Goal: Transaction & Acquisition: Download file/media

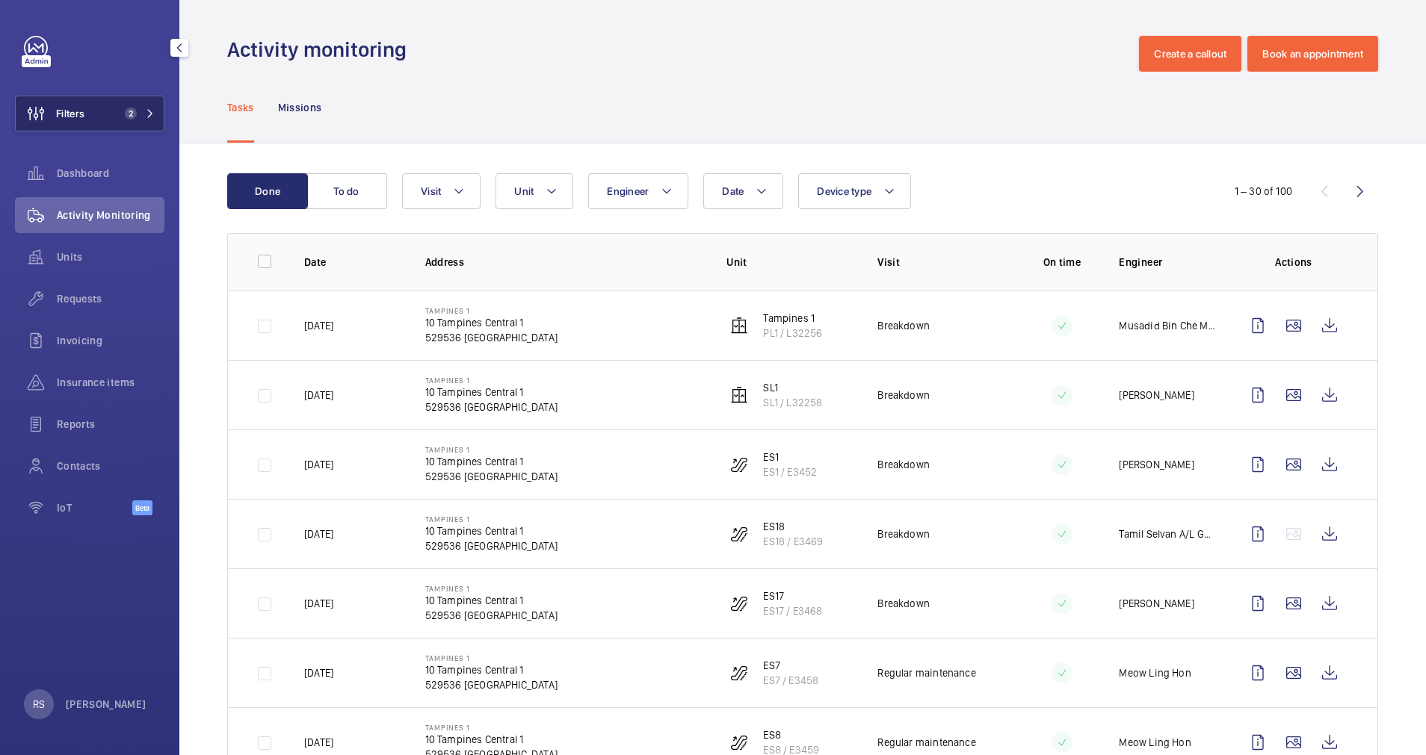
click at [149, 105] on button "Filters 2" at bounding box center [89, 114] width 149 height 36
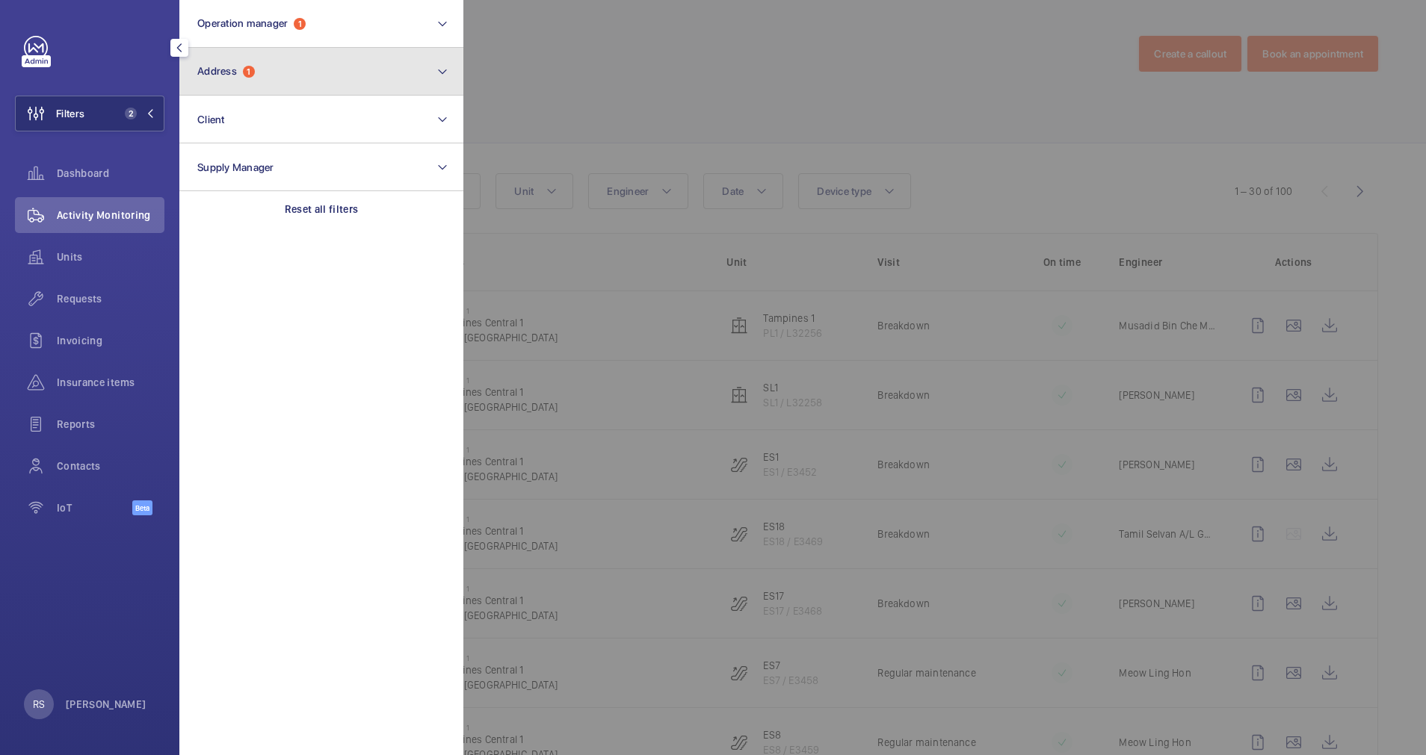
click at [314, 81] on button "Address 1" at bounding box center [321, 72] width 284 height 48
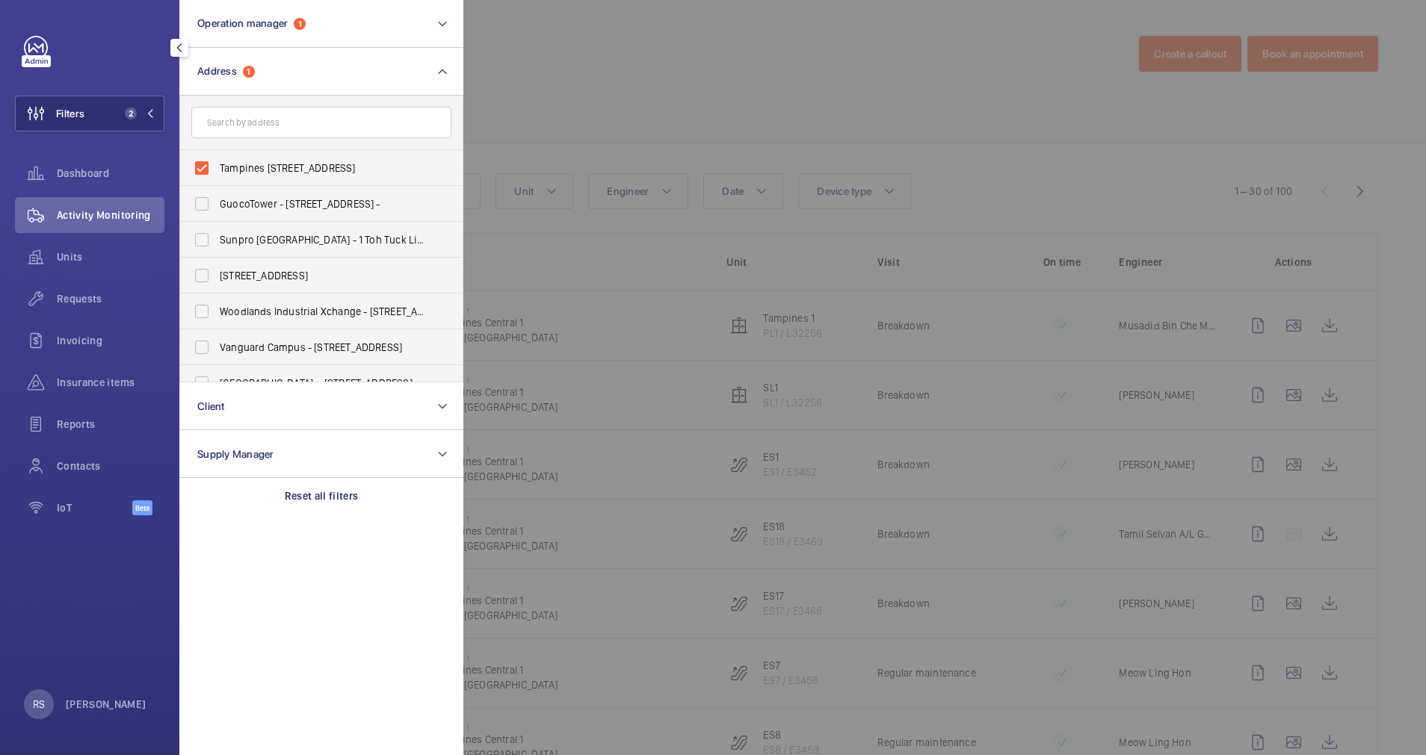
click at [309, 117] on input "text" at bounding box center [321, 122] width 260 height 31
click at [267, 165] on span "Tampines [STREET_ADDRESS]" at bounding box center [322, 168] width 205 height 15
click at [217, 165] on input "Tampines [STREET_ADDRESS]" at bounding box center [202, 168] width 30 height 30
checkbox input "false"
click at [276, 111] on input "text" at bounding box center [321, 122] width 260 height 31
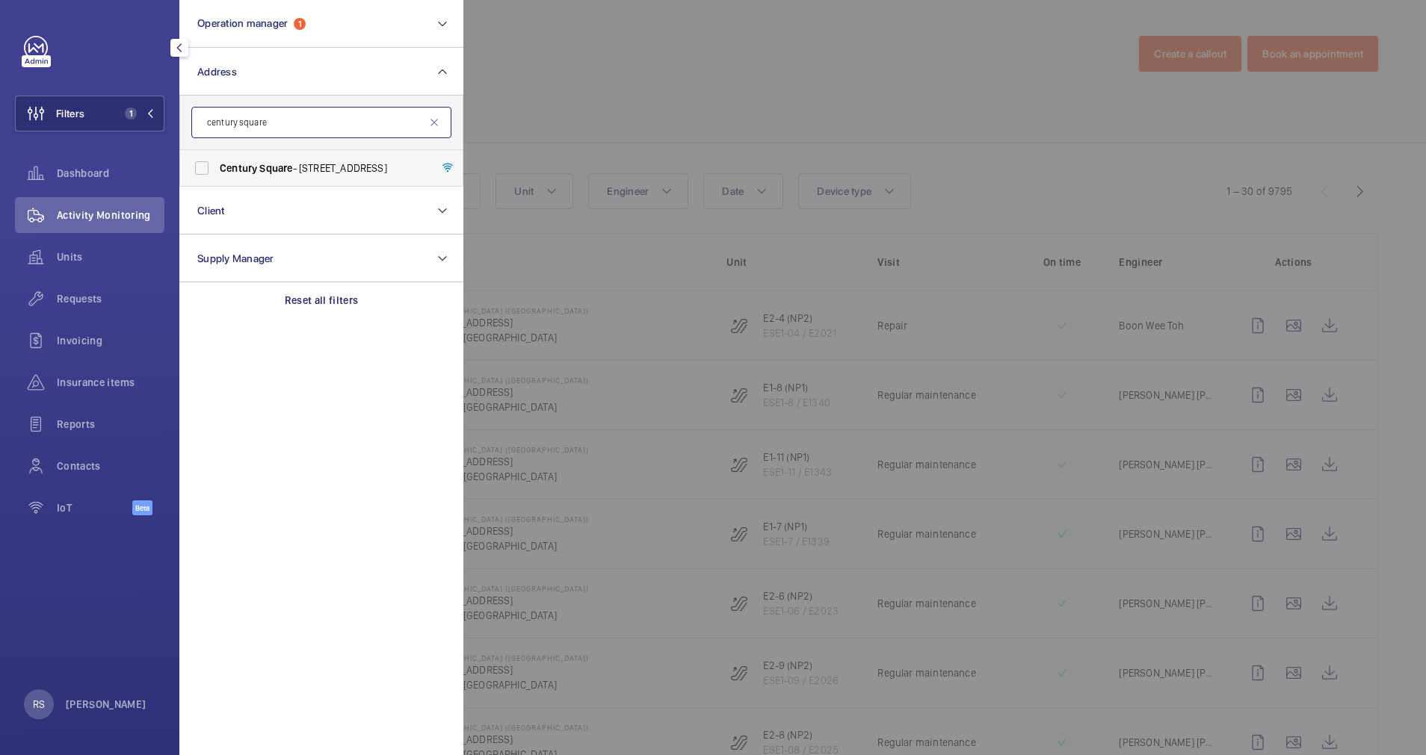
type input "century square"
click at [269, 160] on label "[GEOGRAPHIC_DATA] - [STREET_ADDRESS]" at bounding box center [310, 168] width 260 height 36
click at [217, 160] on input "[GEOGRAPHIC_DATA] - [STREET_ADDRESS]" at bounding box center [202, 168] width 30 height 30
checkbox input "true"
click at [540, 54] on div at bounding box center [1176, 377] width 1426 height 755
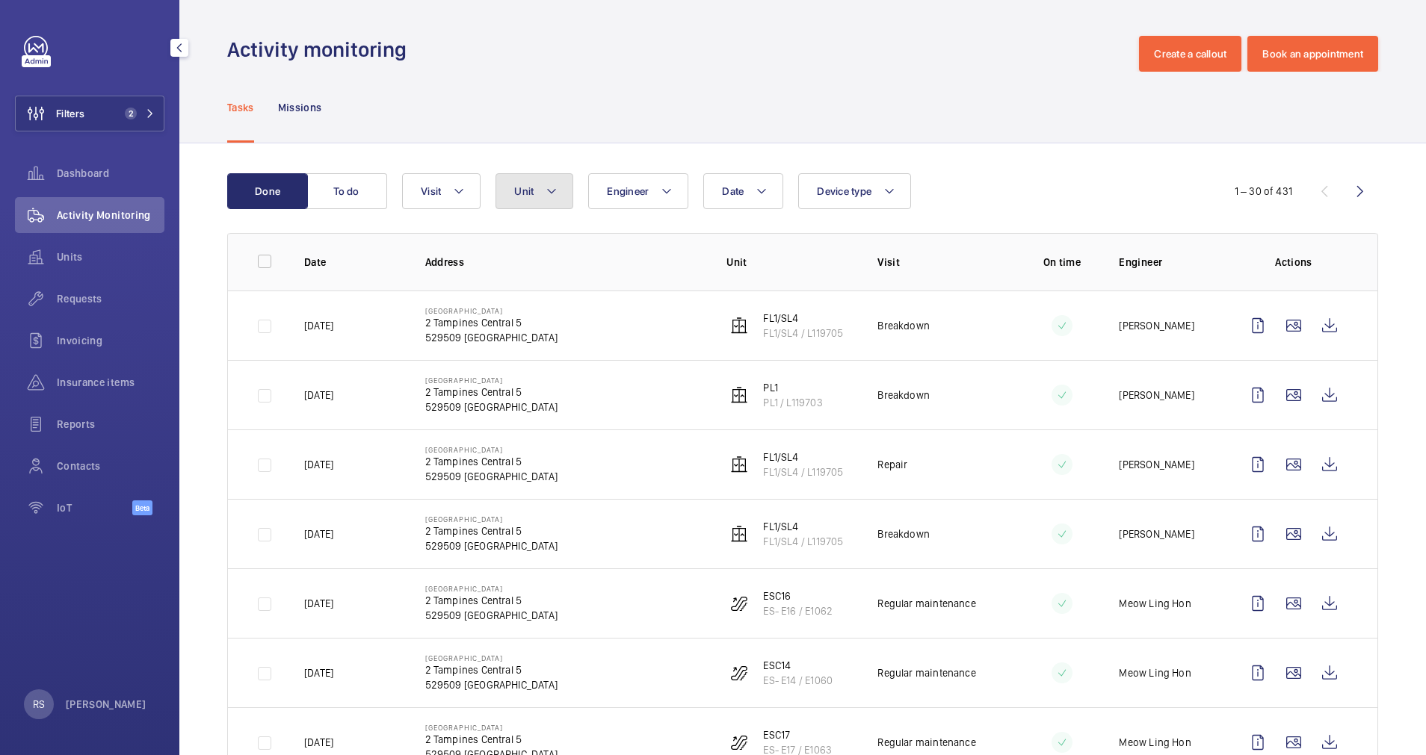
click at [560, 185] on button "Unit" at bounding box center [534, 191] width 78 height 36
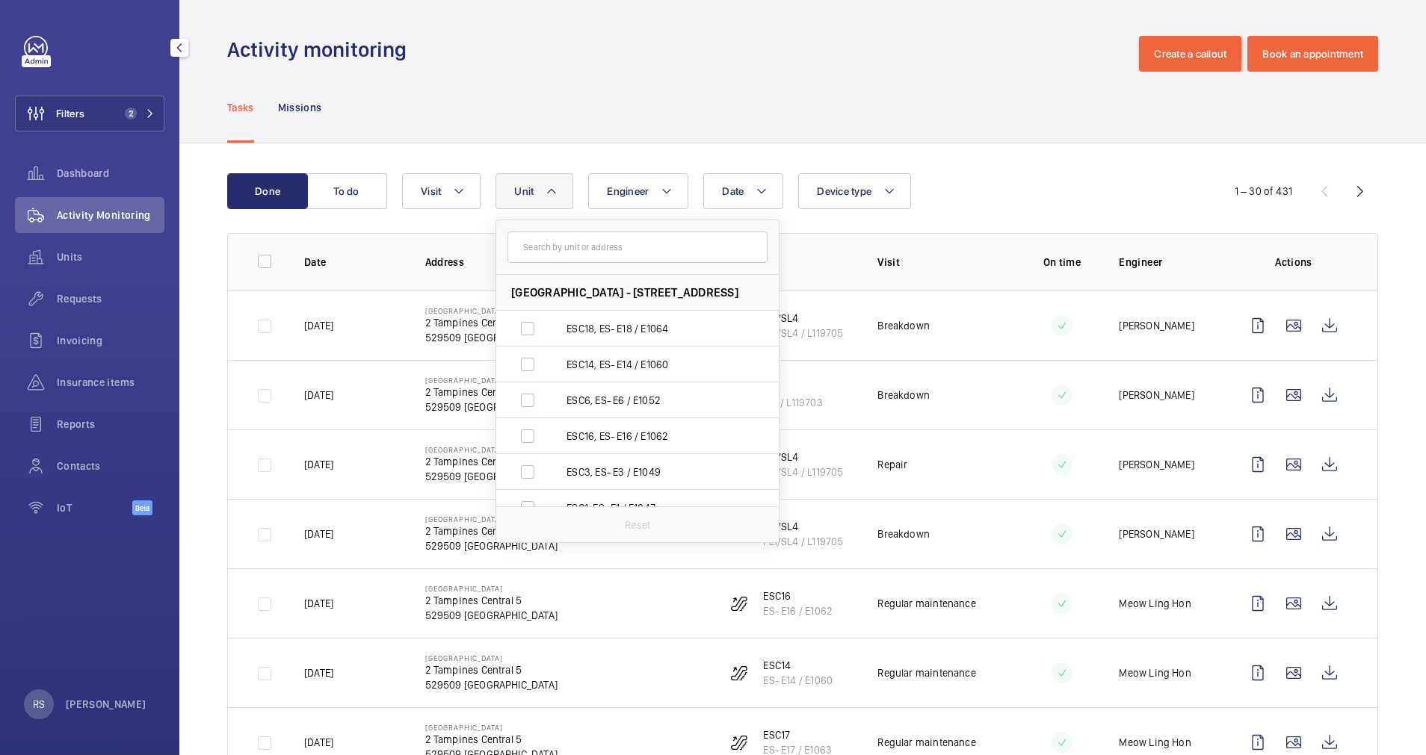
click at [569, 246] on input "text" at bounding box center [637, 247] width 260 height 31
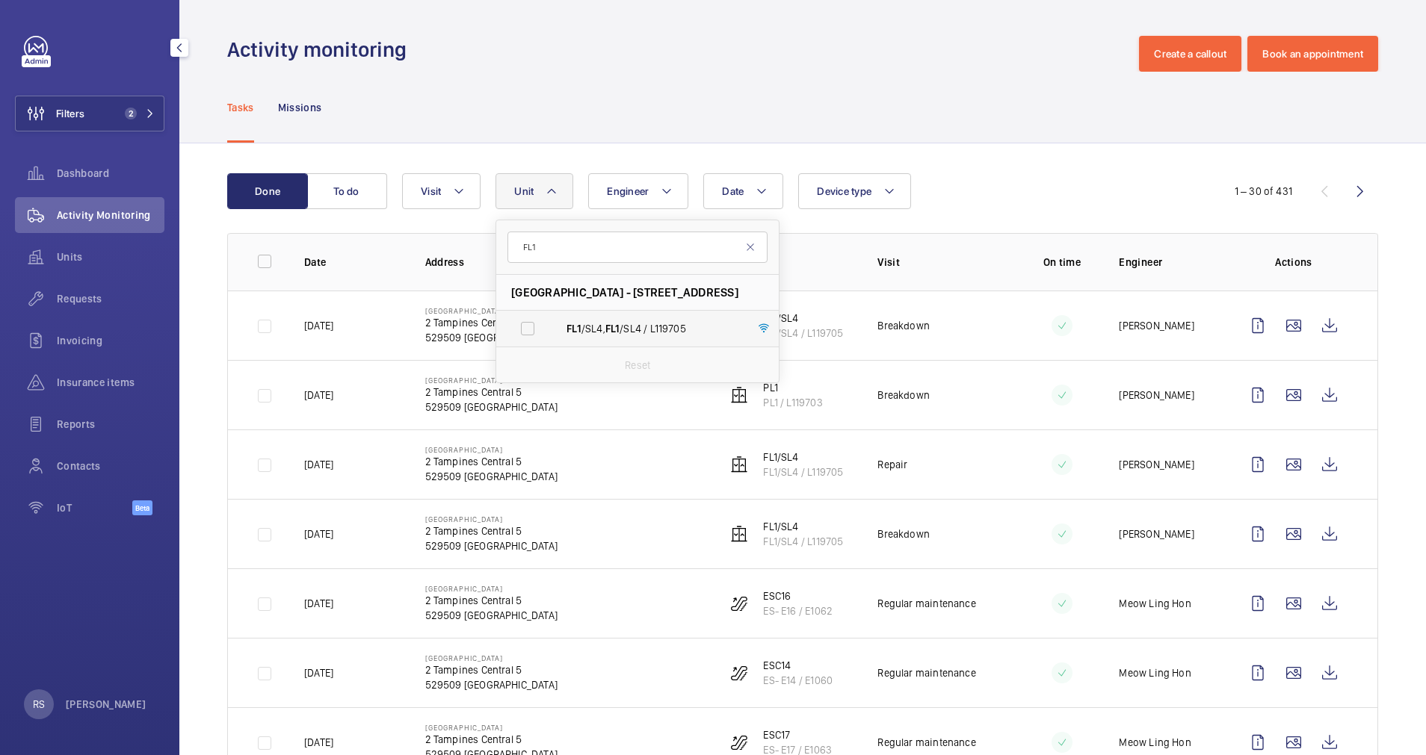
type input "FL1"
click at [589, 321] on label "FL1 /SL4, FL1 /SL4 / L119705" at bounding box center [625, 329] width 259 height 36
click at [542, 321] on input "FL1 /SL4, FL1 /SL4 / L119705" at bounding box center [528, 329] width 30 height 30
checkbox input "true"
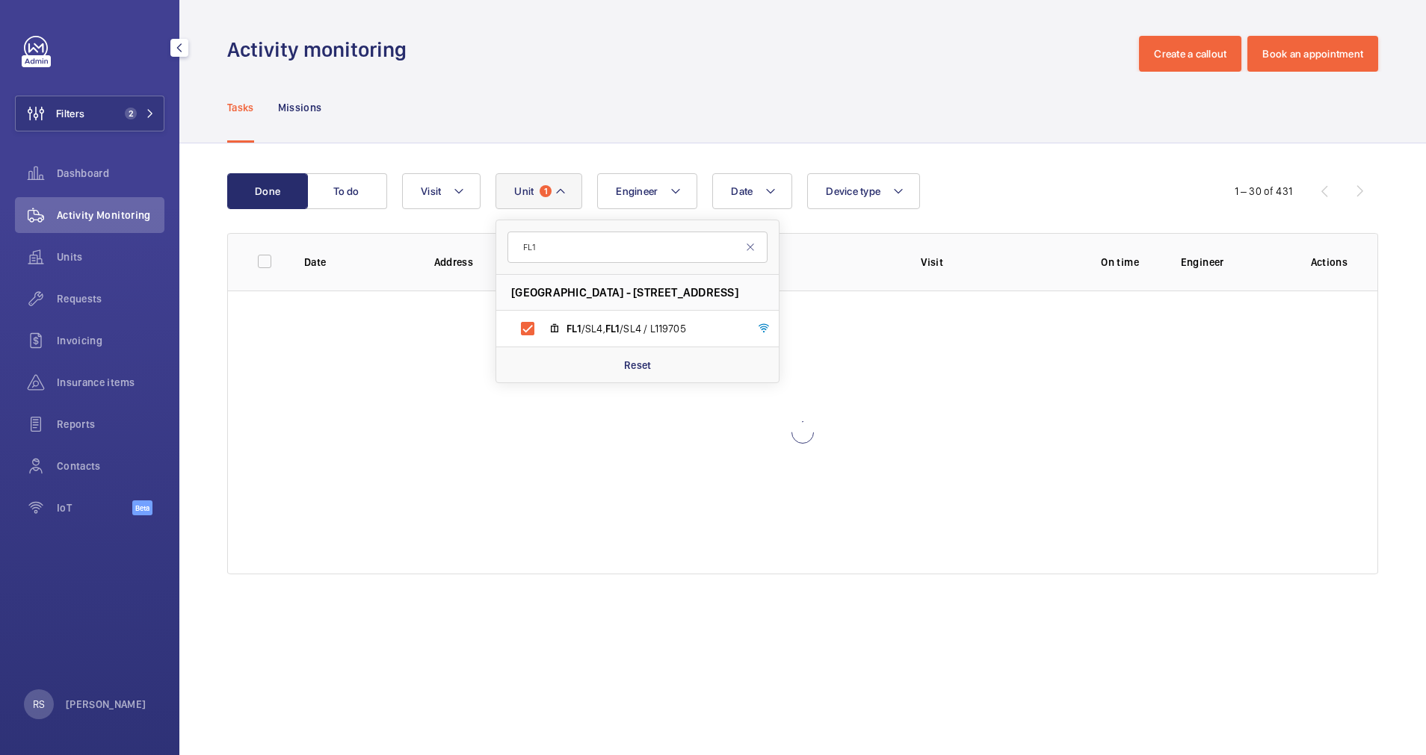
click at [995, 86] on div "Tasks Missions" at bounding box center [802, 107] width 1151 height 71
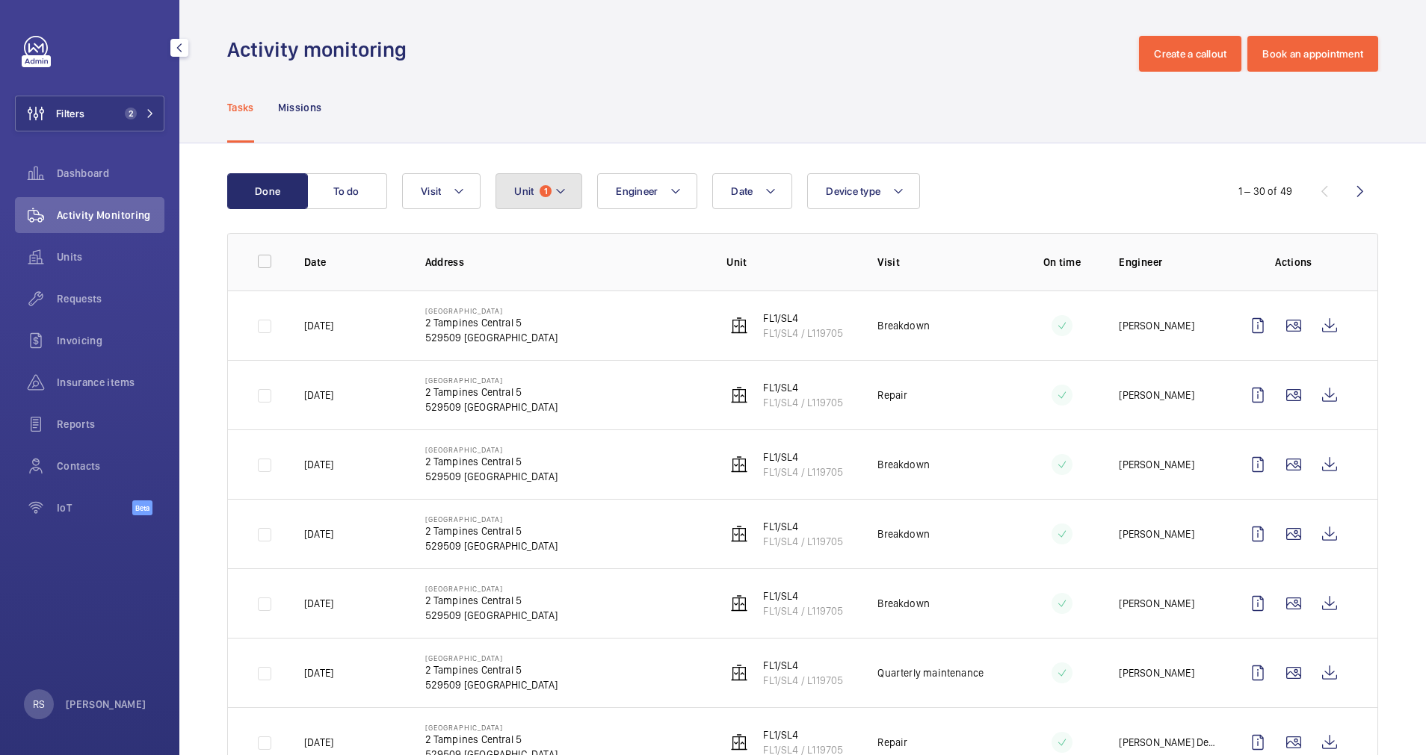
click at [563, 181] on button "Unit 1" at bounding box center [538, 191] width 87 height 36
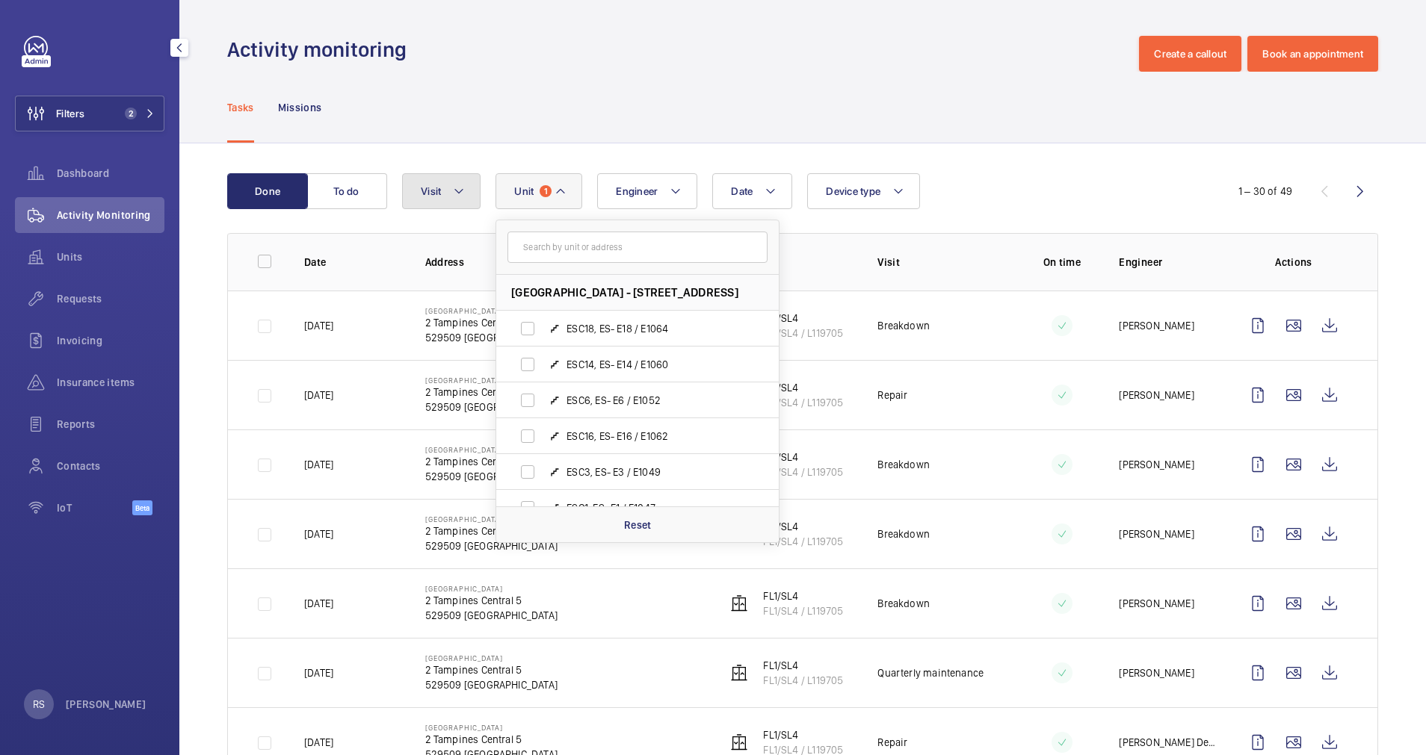
click at [461, 187] on mat-icon at bounding box center [459, 191] width 12 height 18
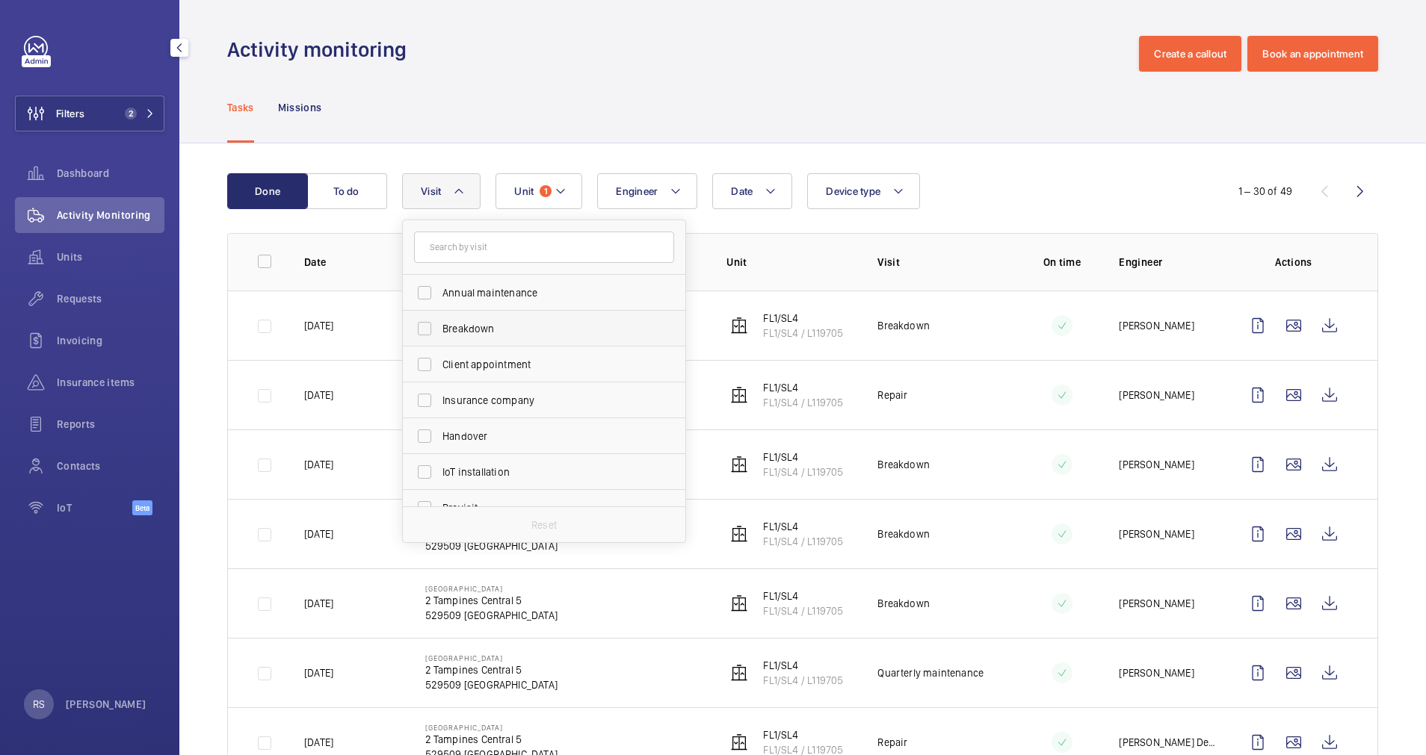
click at [471, 330] on span "Breakdown" at bounding box center [544, 328] width 205 height 15
click at [439, 330] on input "Breakdown" at bounding box center [424, 329] width 30 height 30
checkbox input "true"
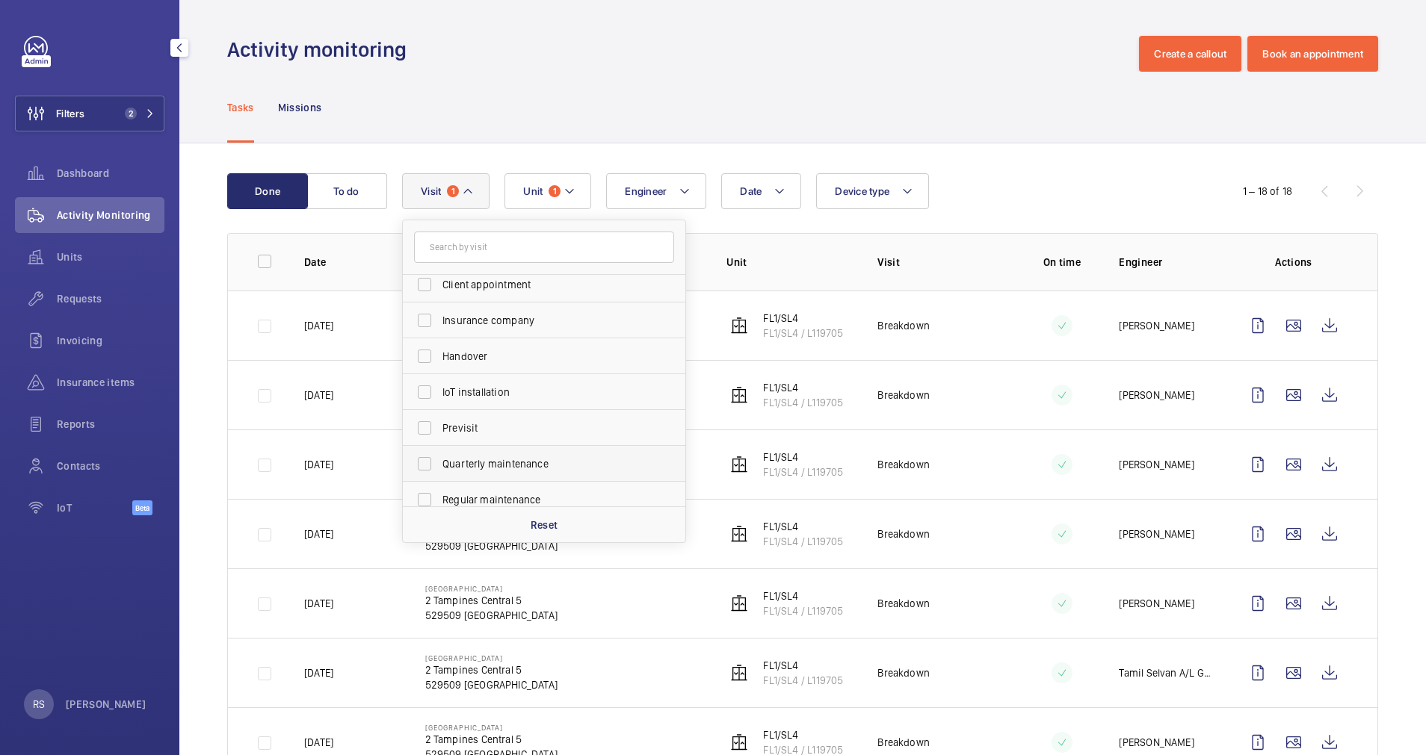
scroll to position [81, 0]
drag, startPoint x: 679, startPoint y: 369, endPoint x: 675, endPoint y: 424, distance: 55.4
click at [675, 424] on ul "Annual maintenance Breakdown Client appointment Insurance company Handover IoT …" at bounding box center [544, 427] width 282 height 466
click at [533, 440] on label "Repair" at bounding box center [533, 432] width 260 height 36
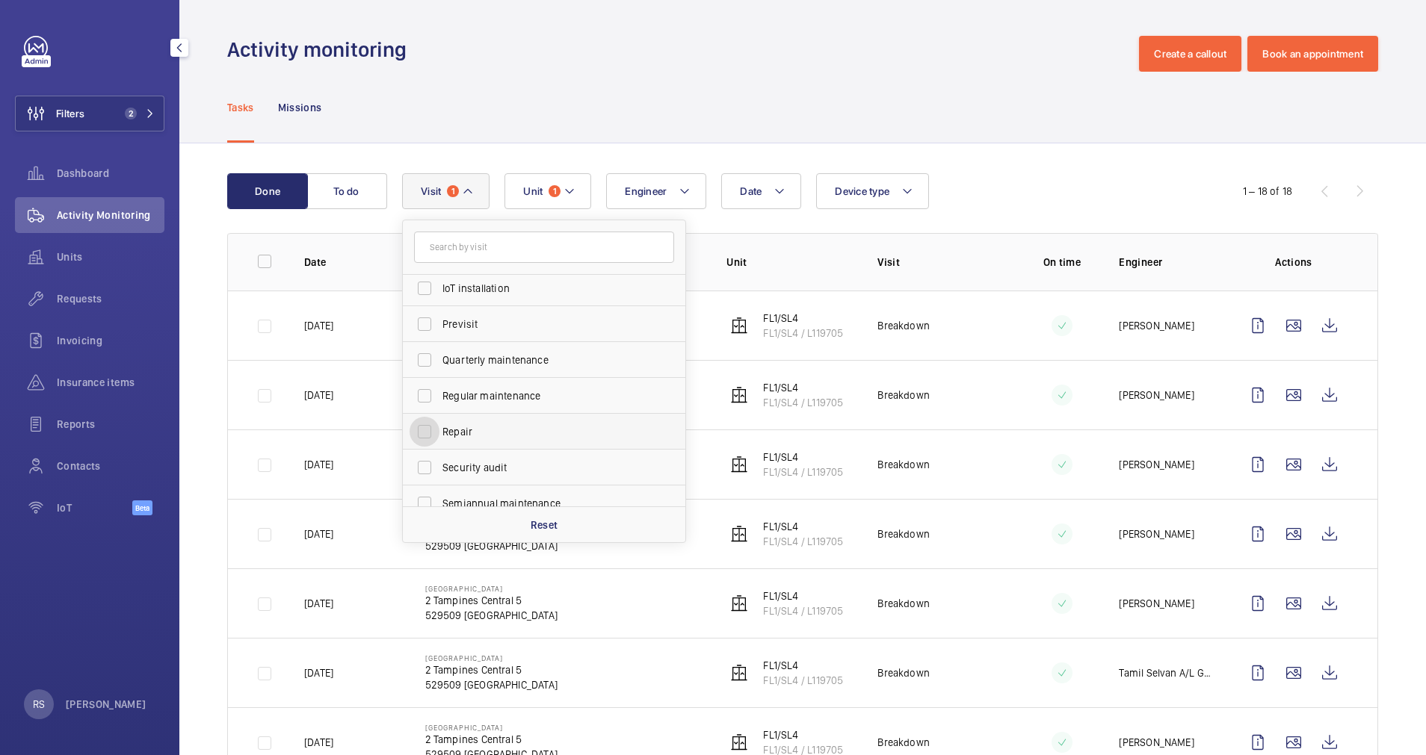
click at [439, 440] on input "Repair" at bounding box center [424, 432] width 30 height 30
checkbox input "true"
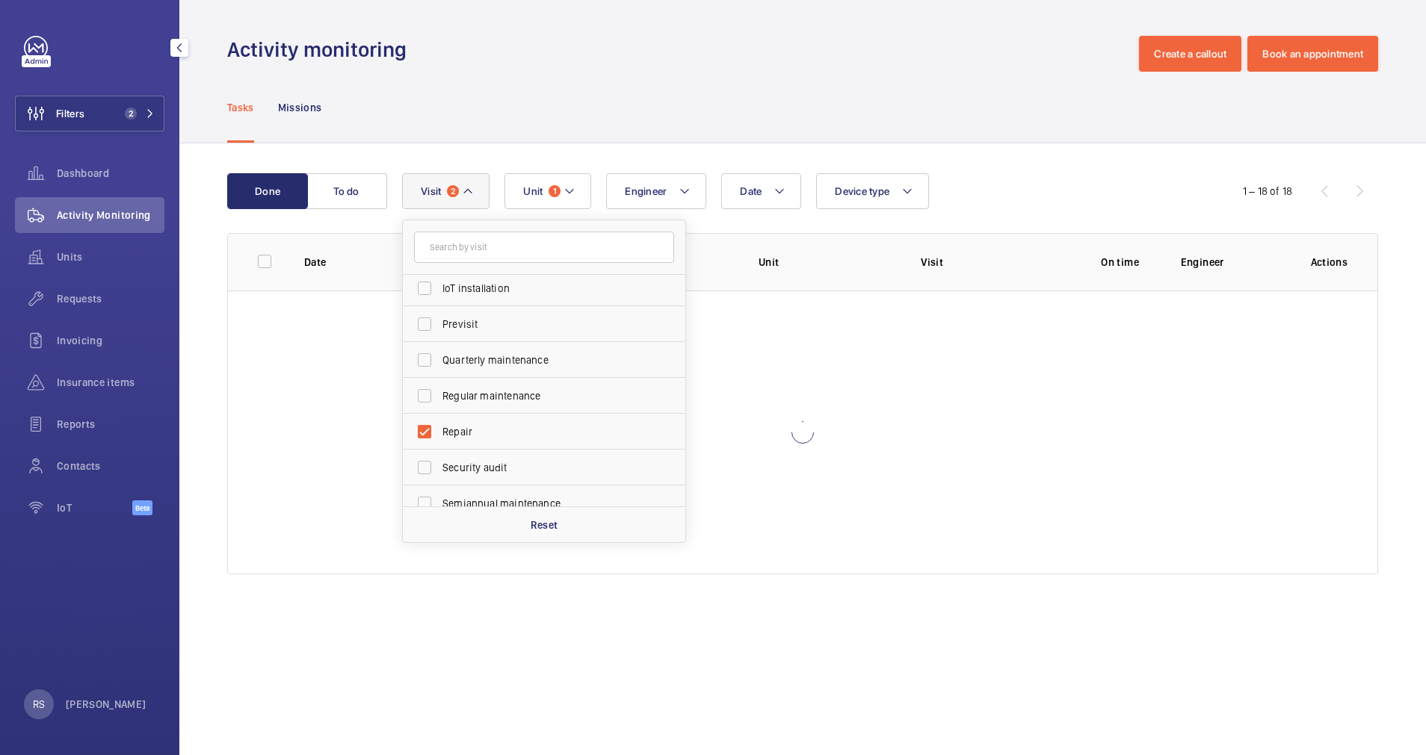
click at [727, 65] on div "Activity monitoring Create a callout Book an appointment" at bounding box center [802, 54] width 1151 height 36
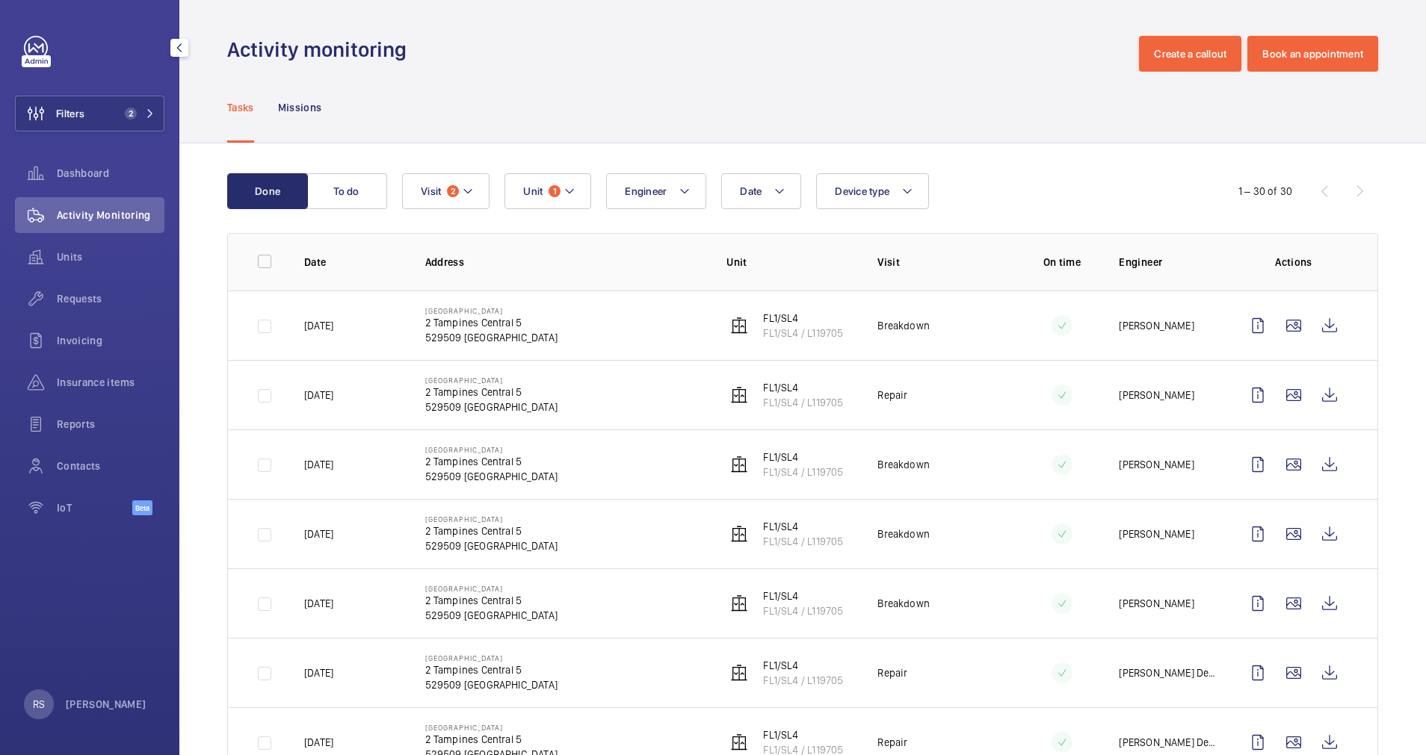
scroll to position [179, 0]
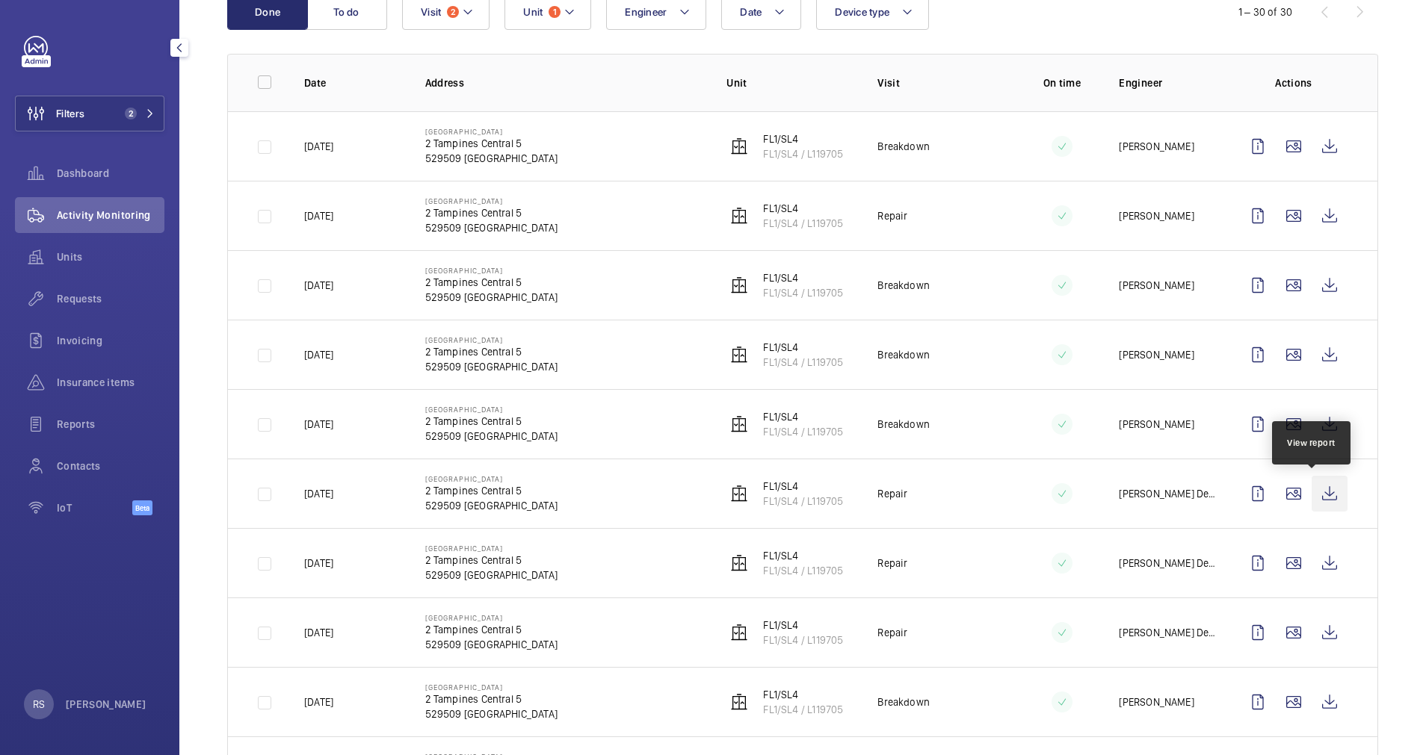
click at [1312, 489] on wm-front-icon-button at bounding box center [1329, 494] width 36 height 36
click at [1316, 558] on wm-front-icon-button at bounding box center [1329, 563] width 36 height 36
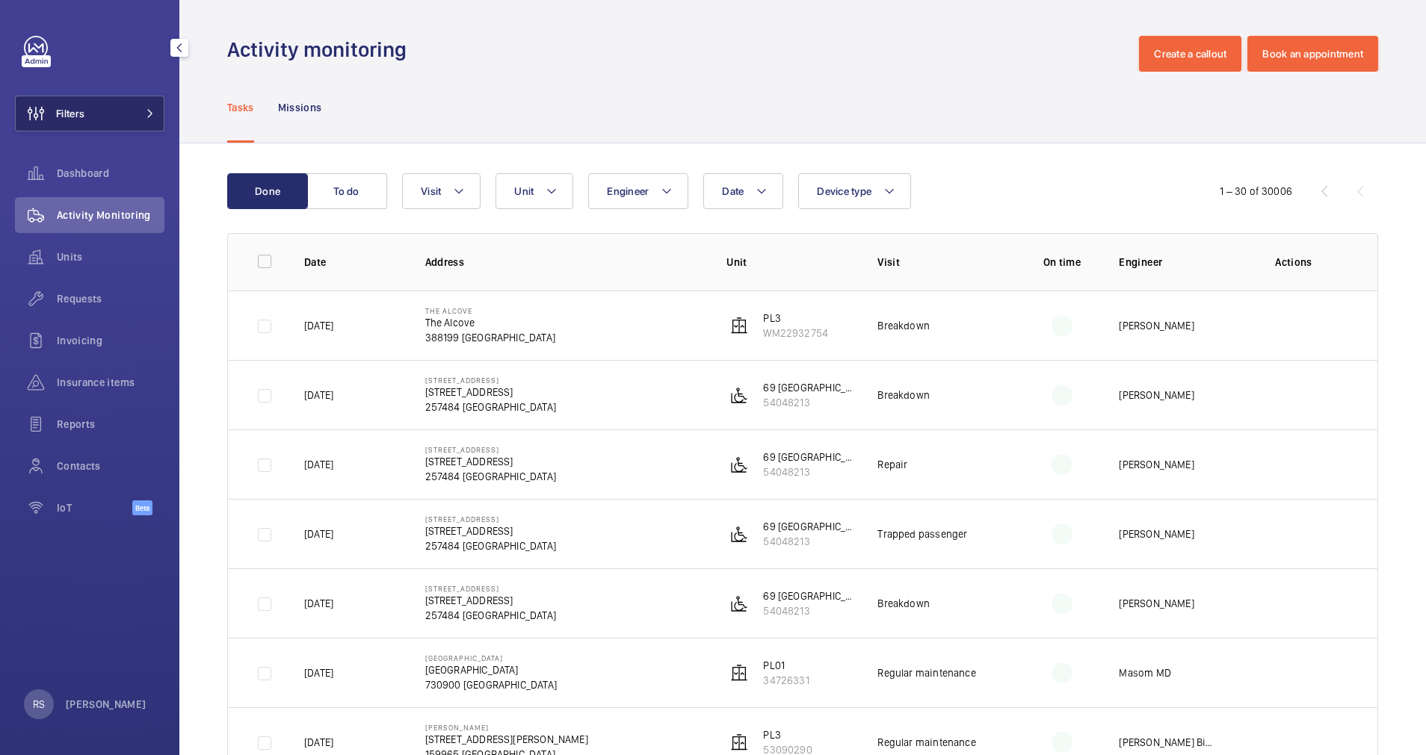
click at [161, 105] on button "Filters" at bounding box center [89, 114] width 149 height 36
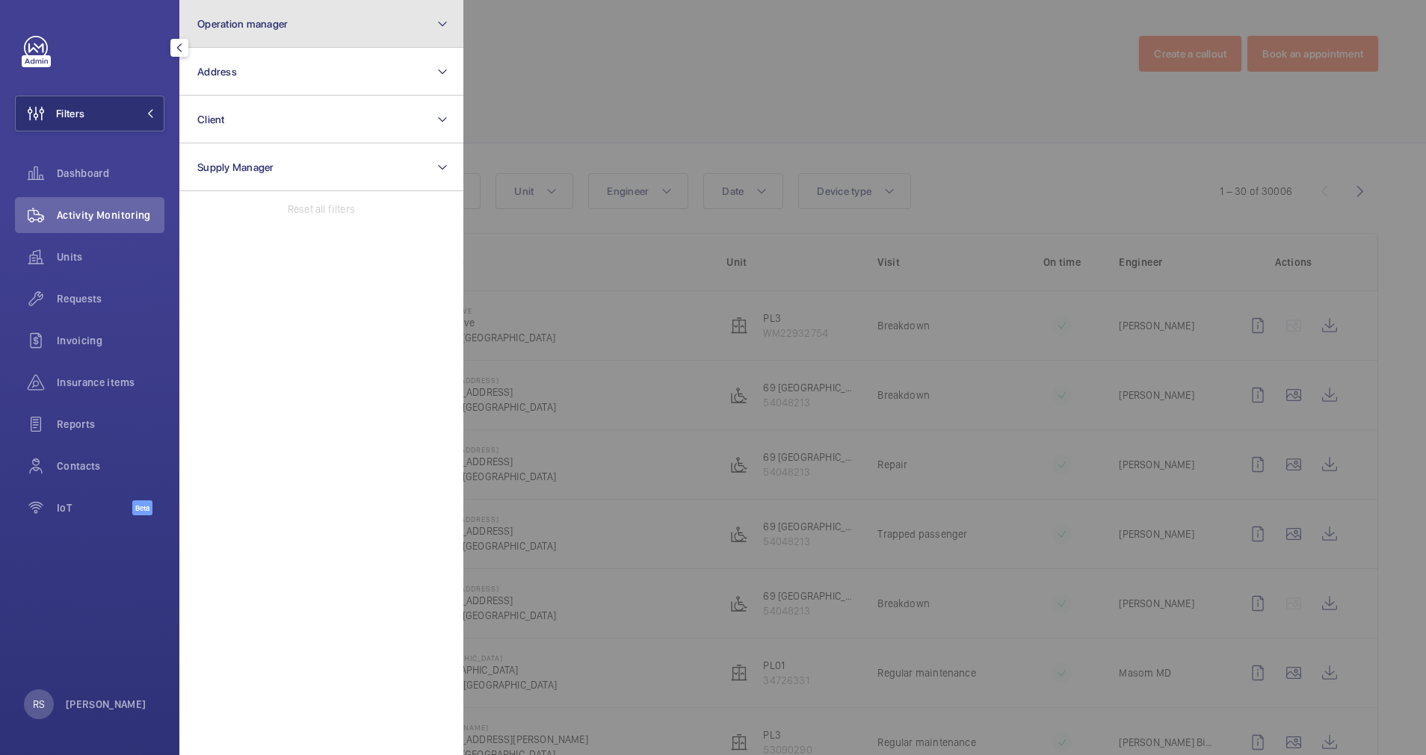
click at [285, 32] on button "Operation manager" at bounding box center [321, 24] width 284 height 48
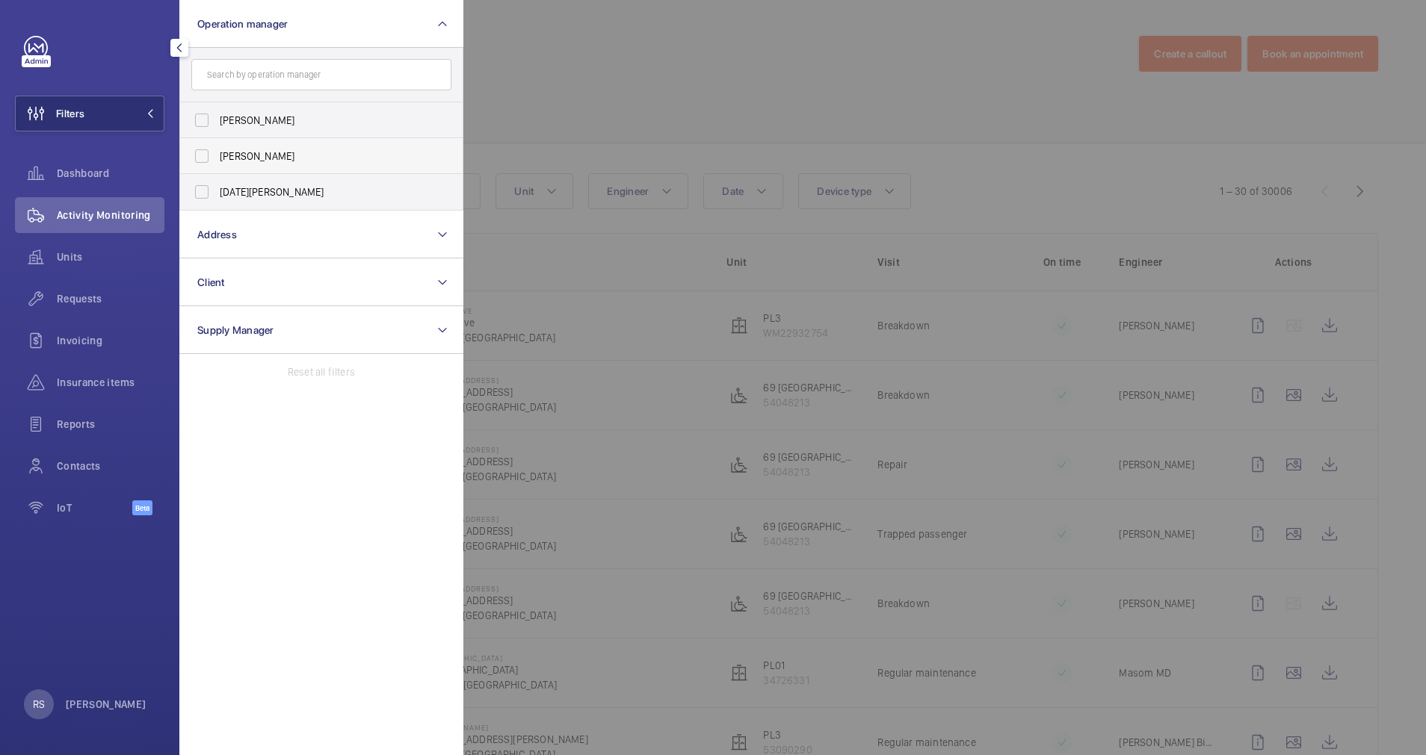
click at [273, 159] on span "[PERSON_NAME]" at bounding box center [322, 156] width 205 height 15
click at [217, 159] on input "[PERSON_NAME]" at bounding box center [202, 156] width 30 height 30
checkbox input "true"
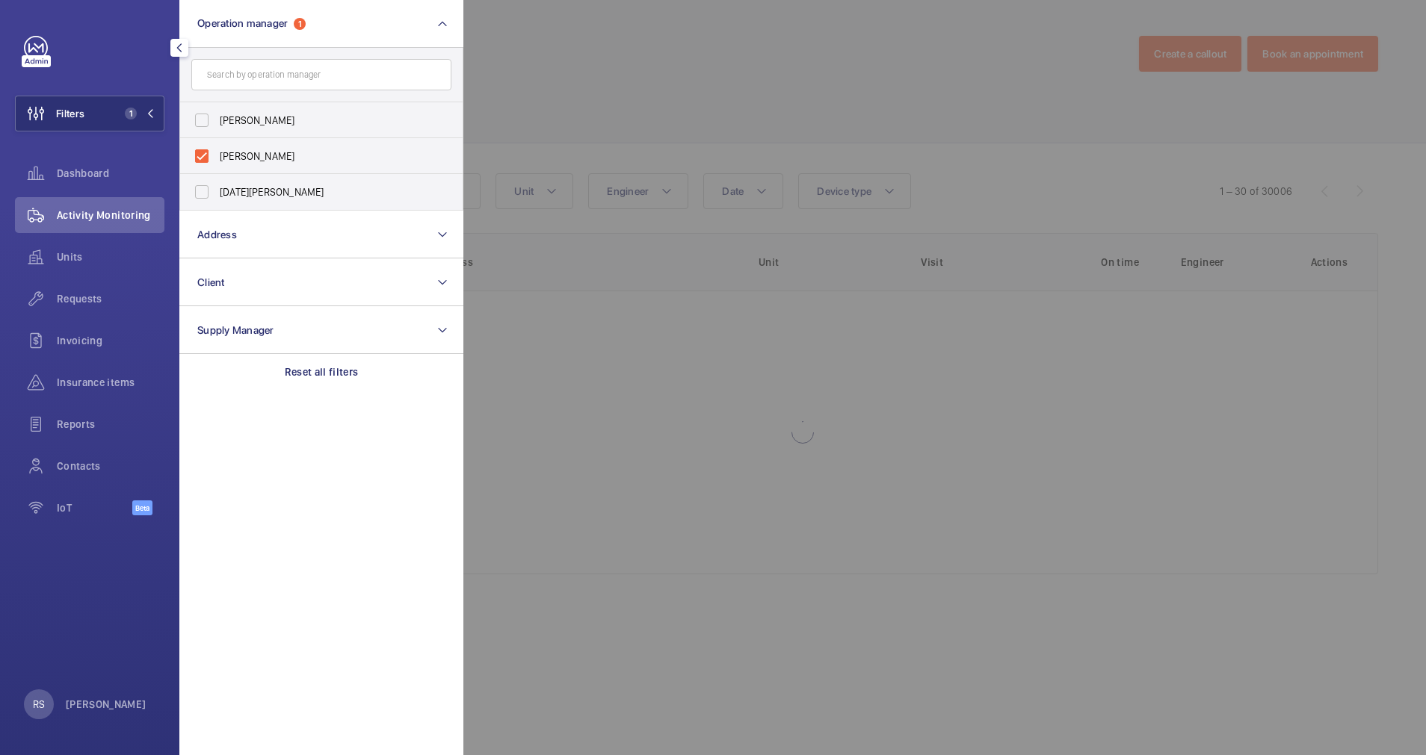
click at [531, 98] on div at bounding box center [1176, 377] width 1426 height 755
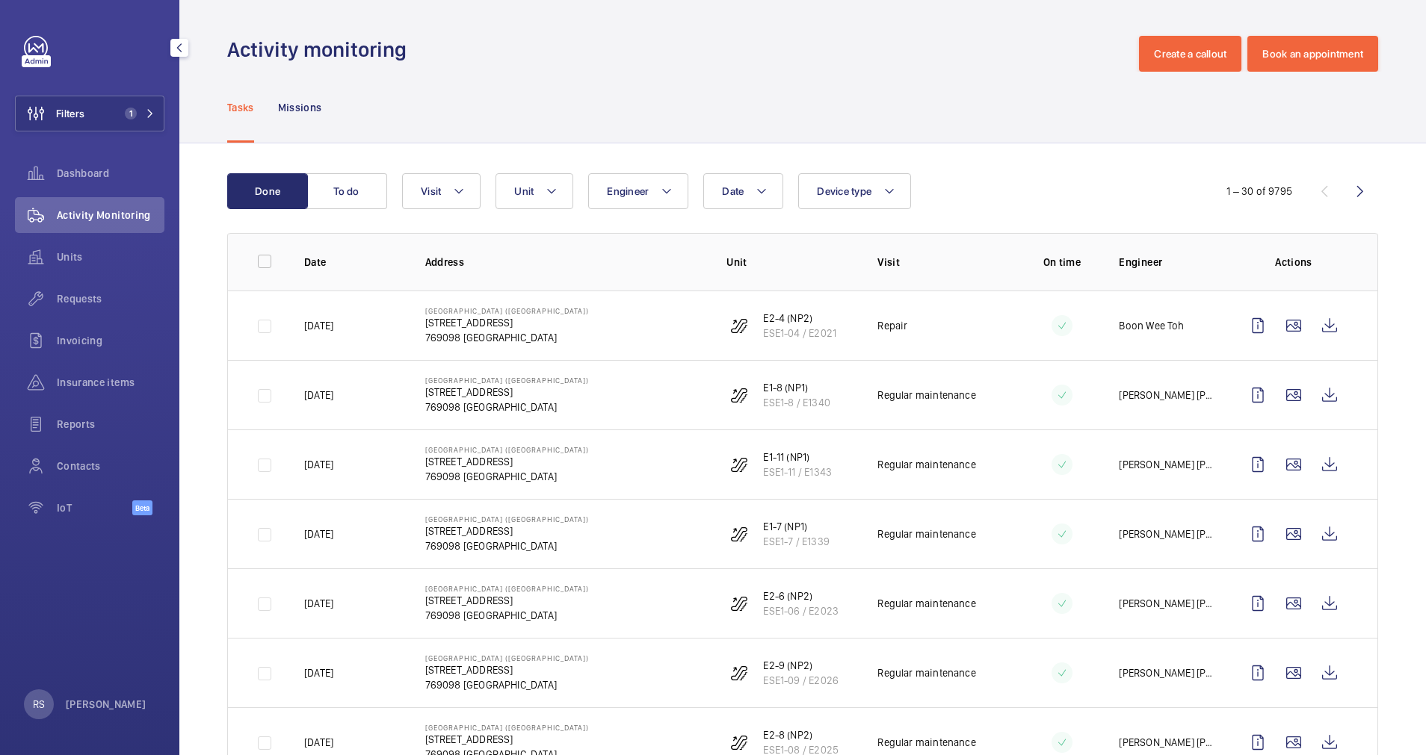
click at [137, 87] on div "Filters 1 Dashboard Activity Monitoring Units Requests Invoicing Insurance item…" at bounding box center [89, 284] width 149 height 496
click at [146, 105] on button "Filters 1" at bounding box center [89, 114] width 149 height 36
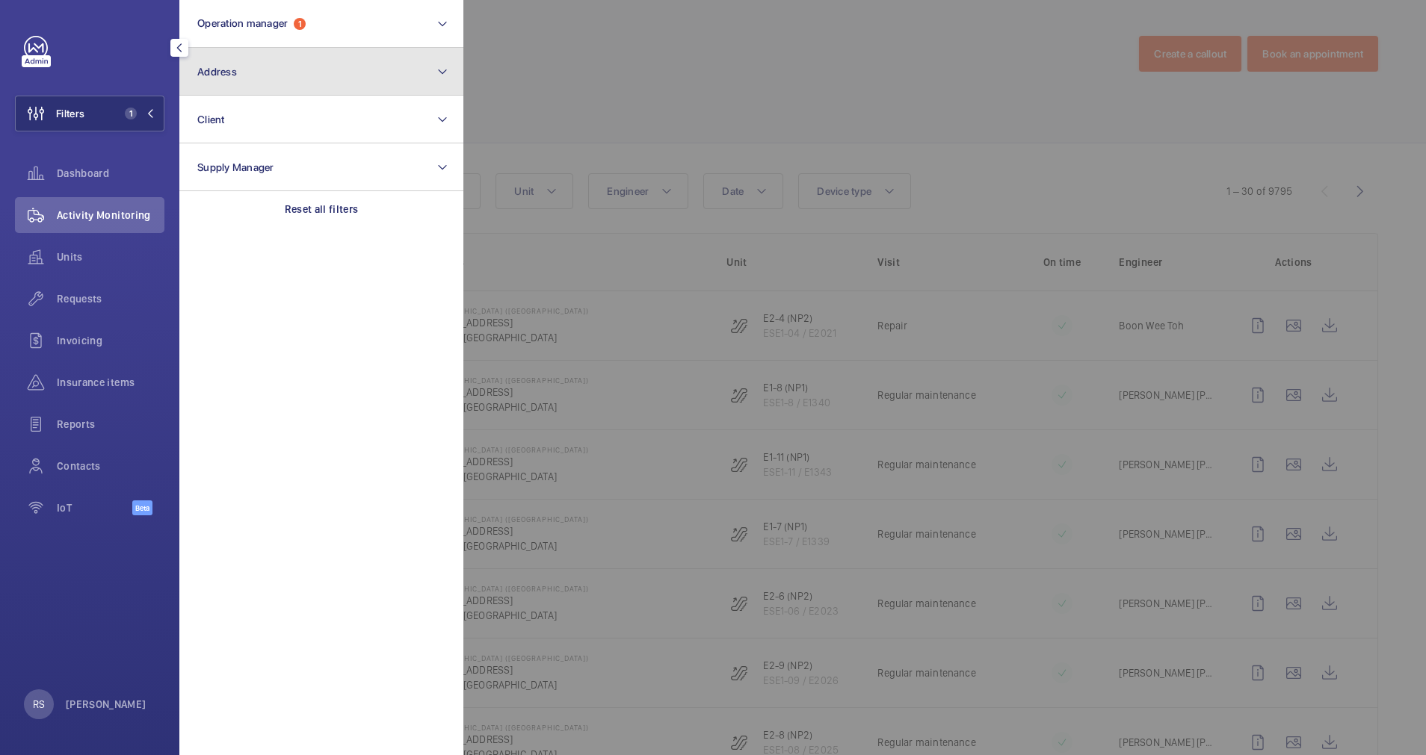
click at [283, 81] on button "Address" at bounding box center [321, 72] width 284 height 48
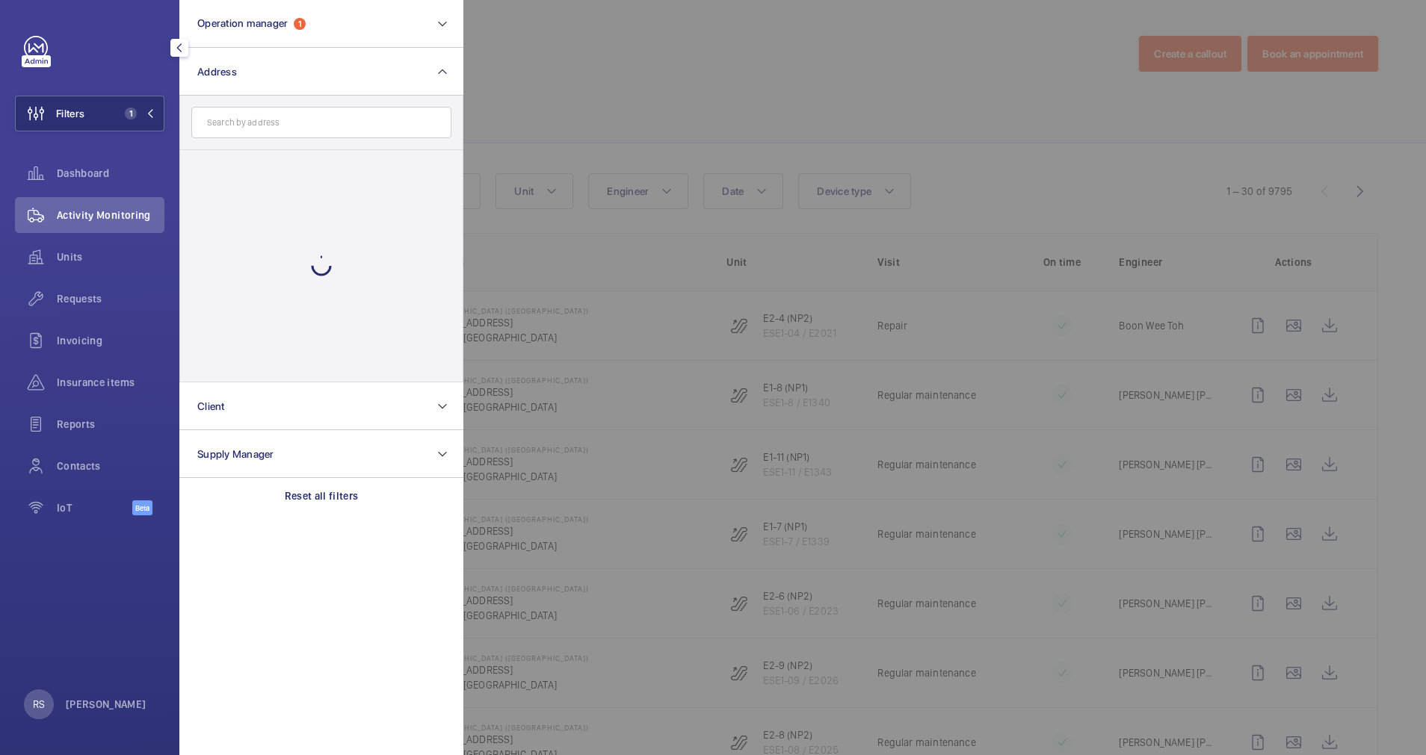
click at [265, 120] on input "text" at bounding box center [321, 122] width 260 height 31
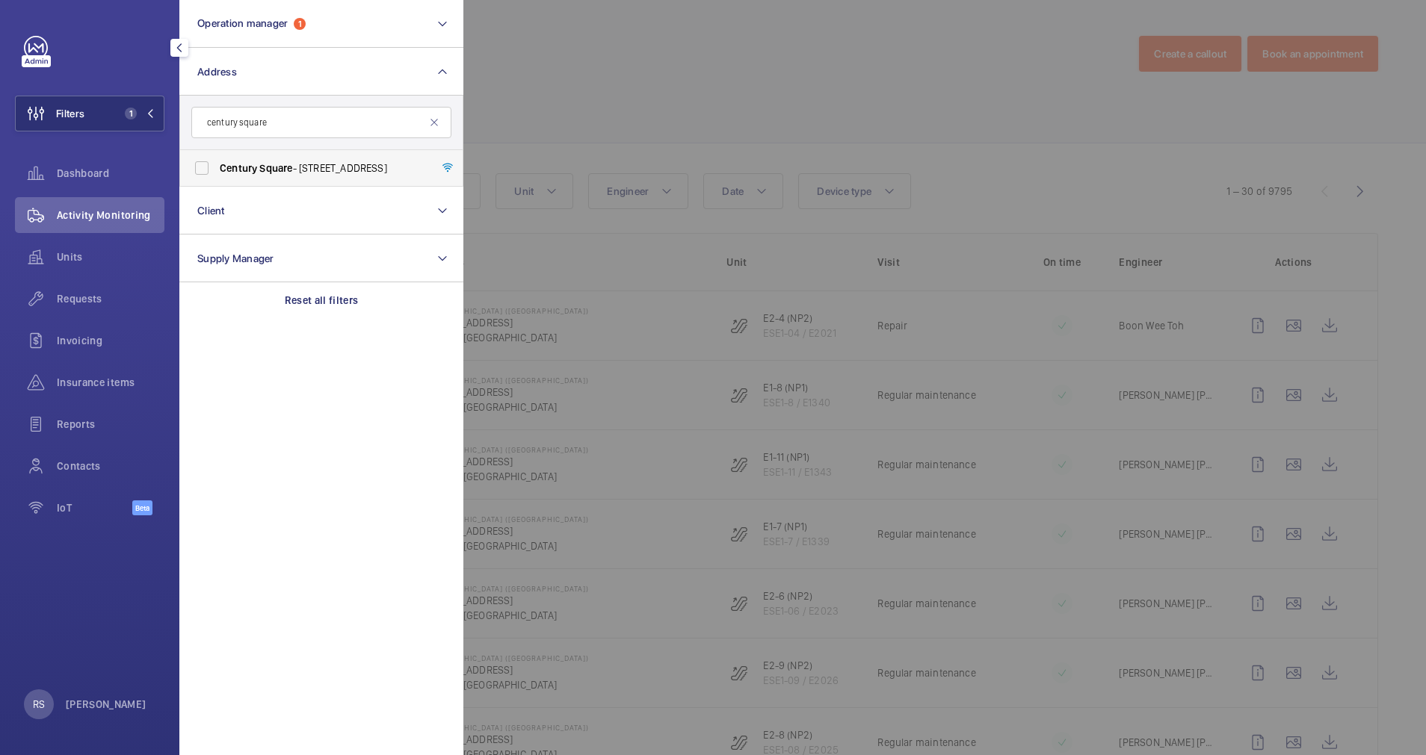
type input "century square"
click at [263, 170] on span "Square" at bounding box center [275, 168] width 33 height 12
click at [217, 170] on input "[GEOGRAPHIC_DATA] - [STREET_ADDRESS]" at bounding box center [202, 168] width 30 height 30
checkbox input "true"
click at [703, 70] on div at bounding box center [1176, 377] width 1426 height 755
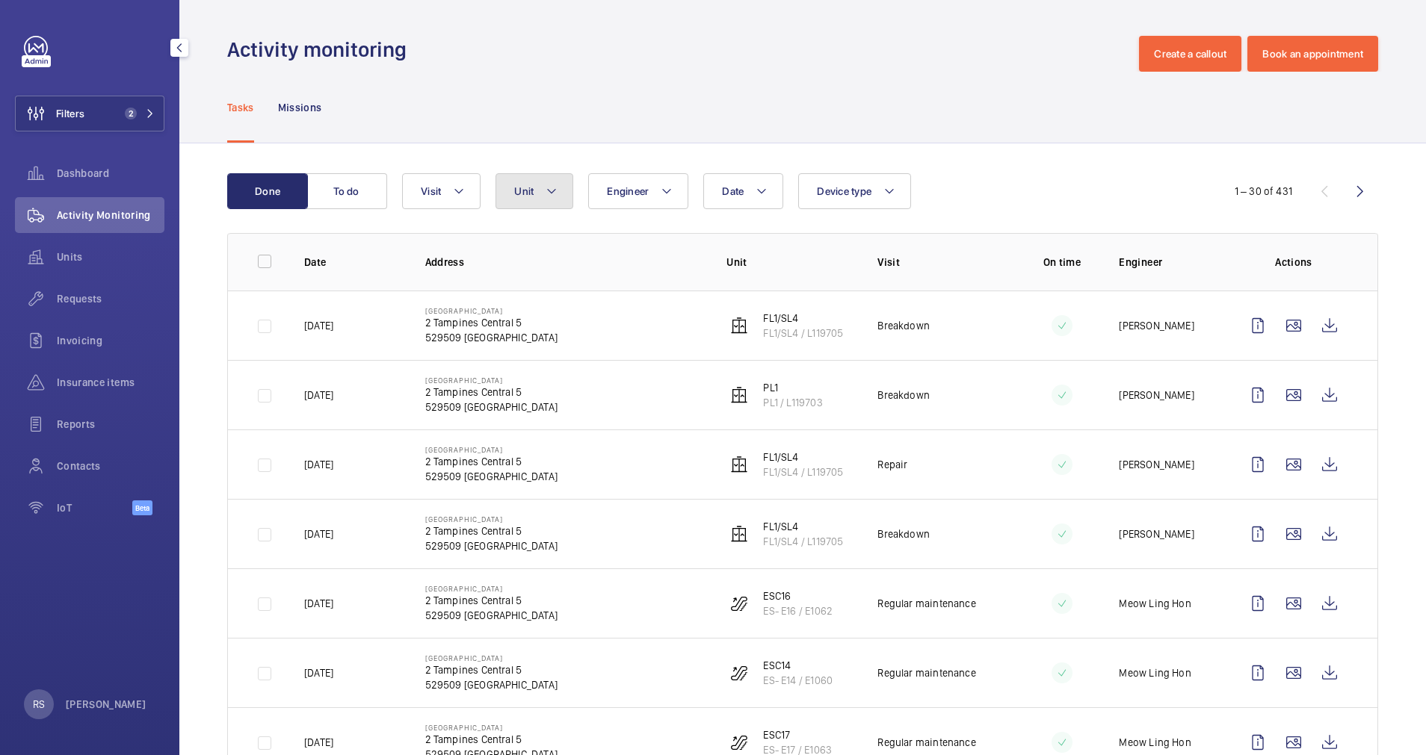
click at [554, 191] on mat-icon at bounding box center [551, 191] width 12 height 18
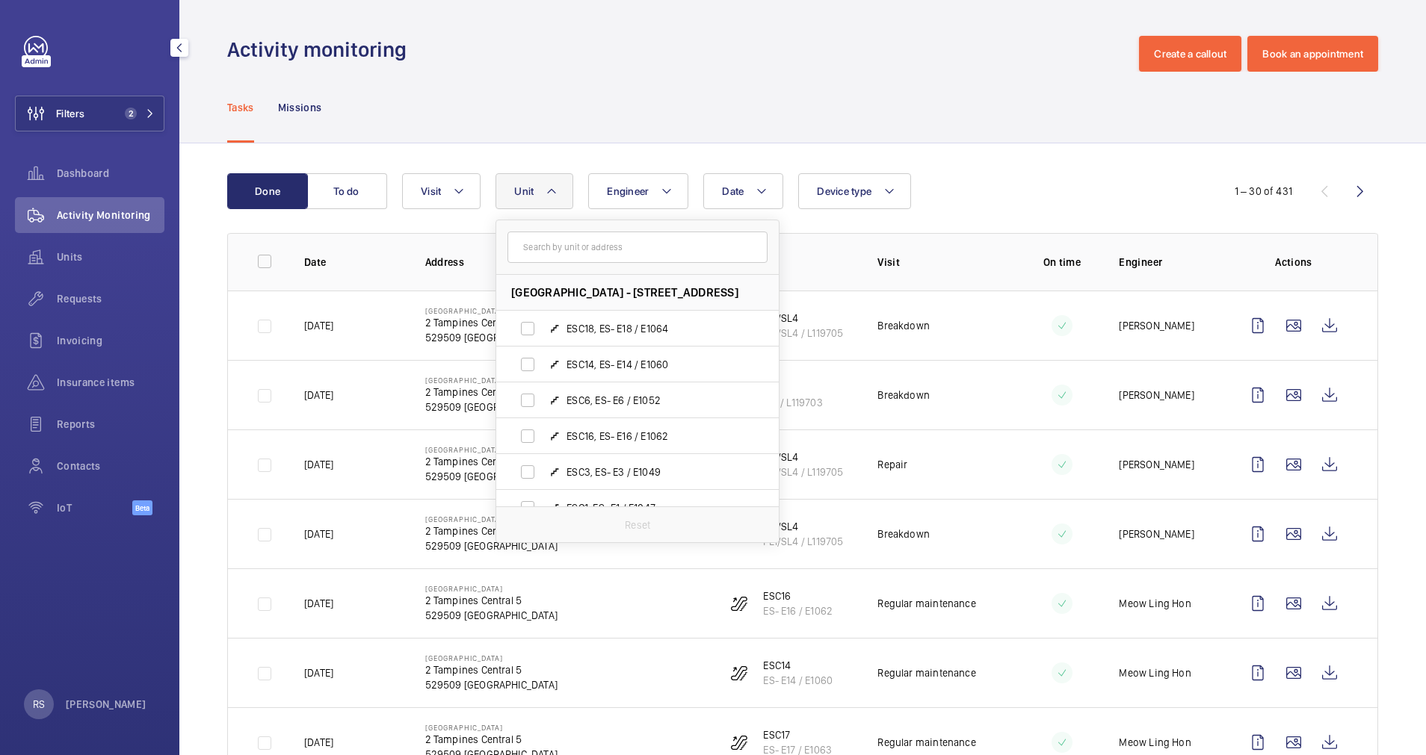
click at [561, 259] on input "text" at bounding box center [637, 247] width 260 height 31
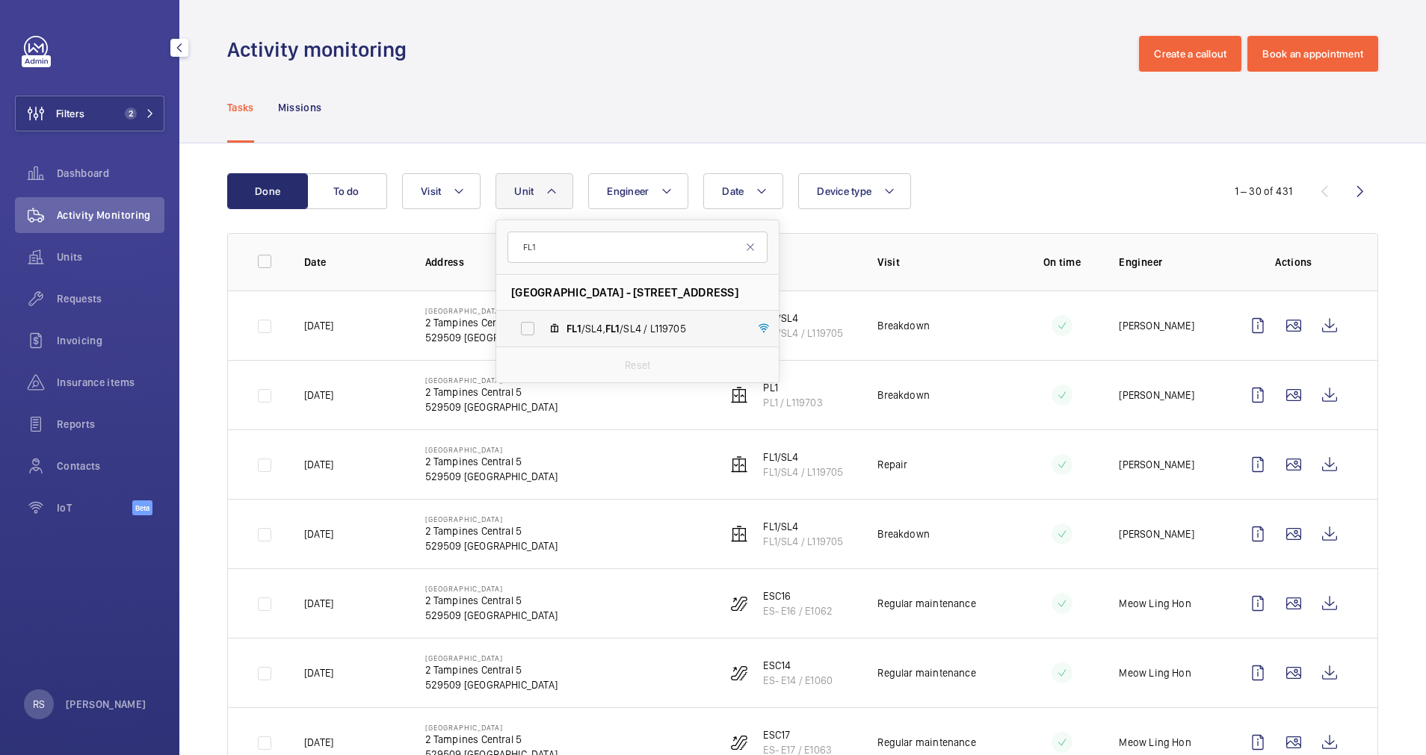
type input "FL1"
click at [588, 315] on label "FL1 /SL4, FL1 /SL4 / L119705" at bounding box center [625, 329] width 259 height 36
click at [542, 315] on input "FL1 /SL4, FL1 /SL4 / L119705" at bounding box center [528, 329] width 30 height 30
checkbox input "true"
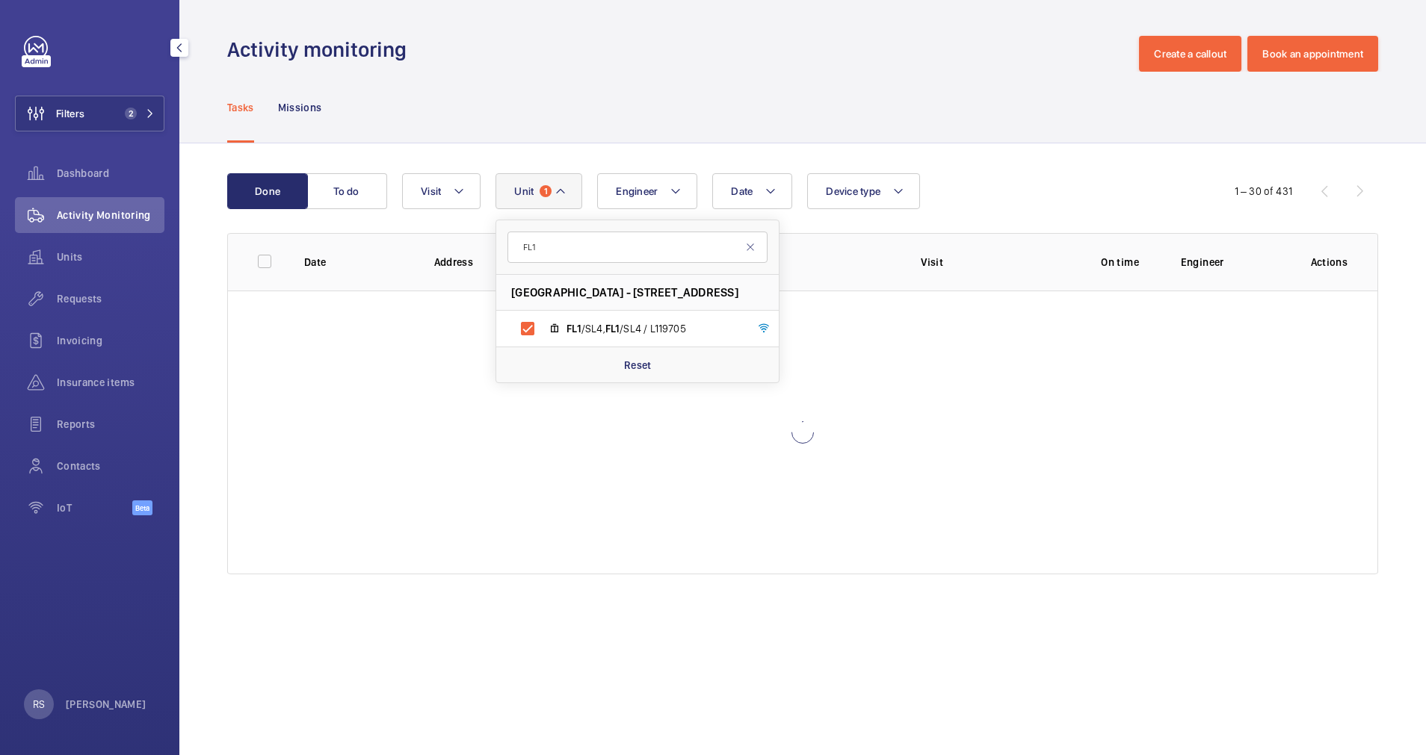
click at [702, 117] on div "Tasks Missions" at bounding box center [802, 107] width 1151 height 71
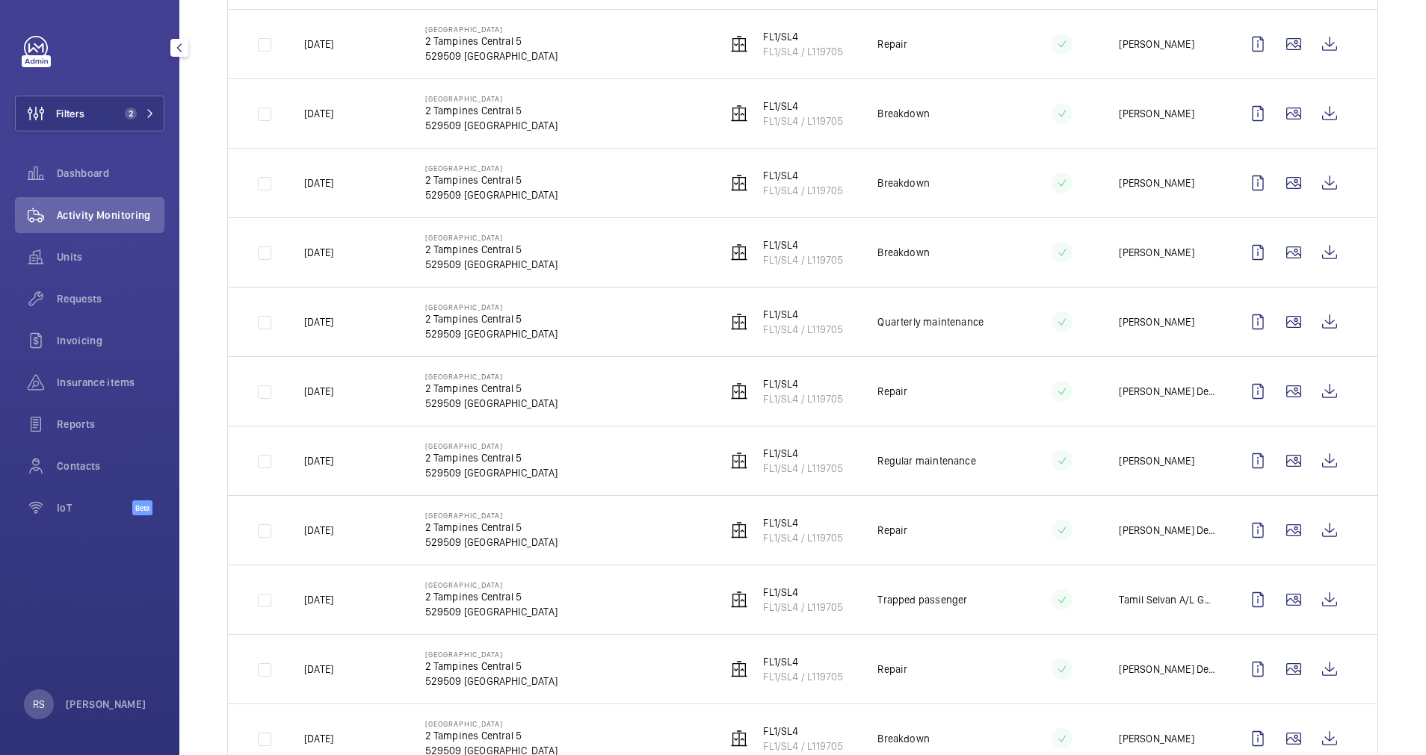
scroll to position [362, 0]
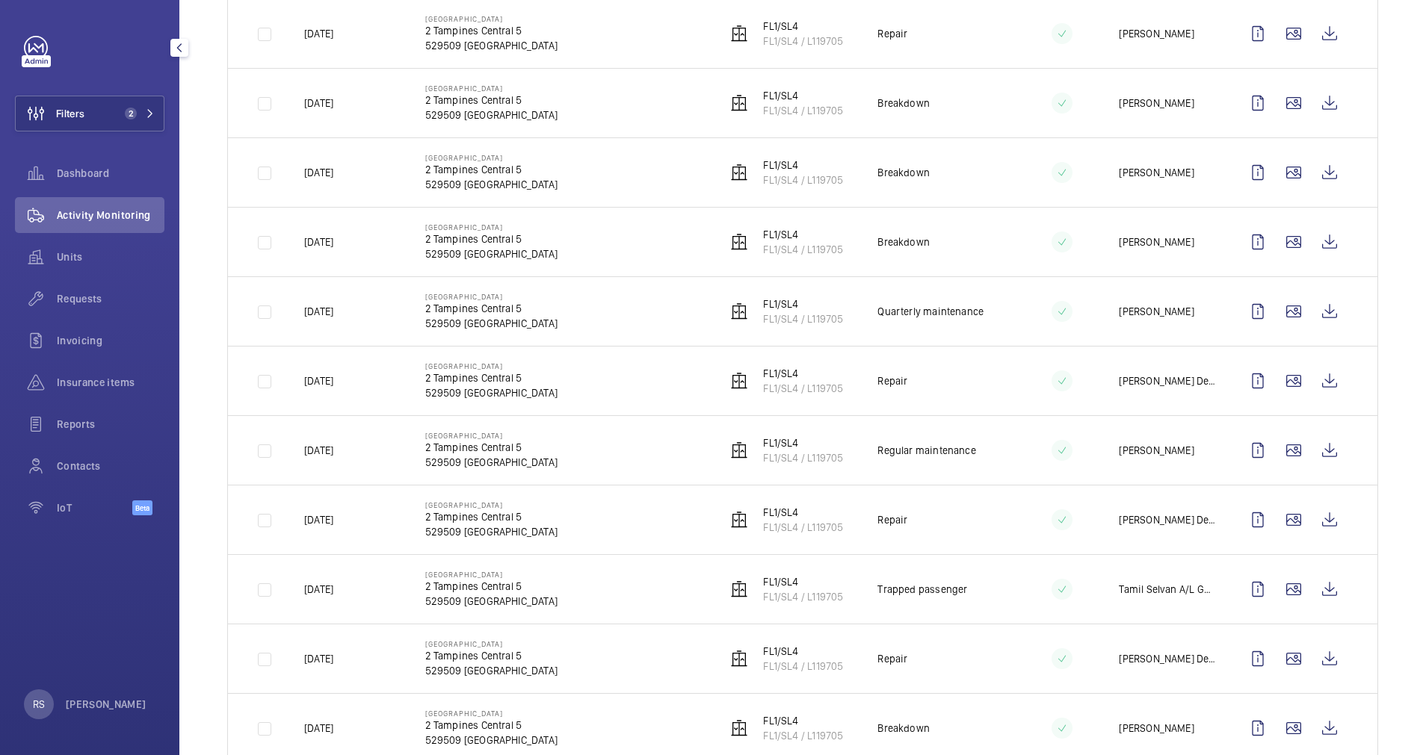
click at [1314, 522] on wm-front-icon-button at bounding box center [1329, 520] width 36 height 36
click at [1317, 524] on wm-front-icon-button at bounding box center [1329, 520] width 36 height 36
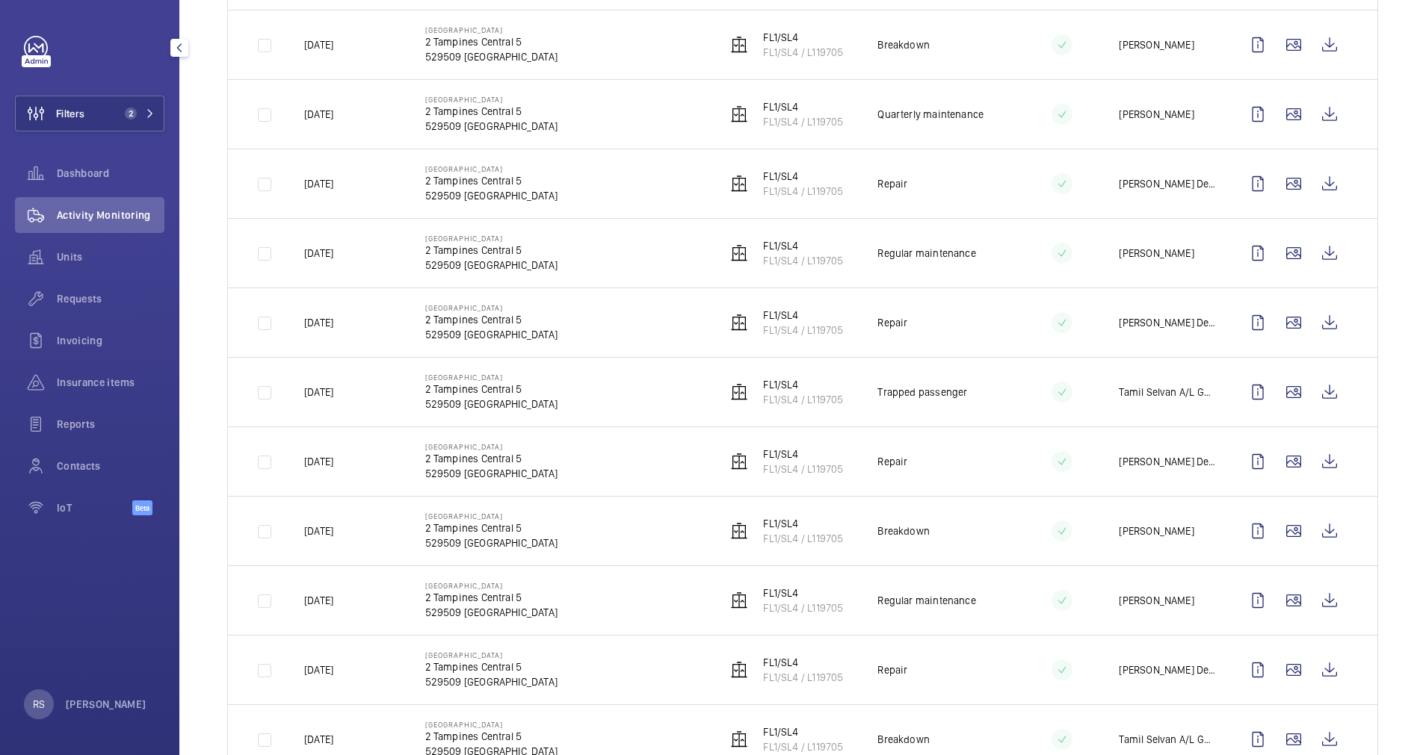
scroll to position [564, 0]
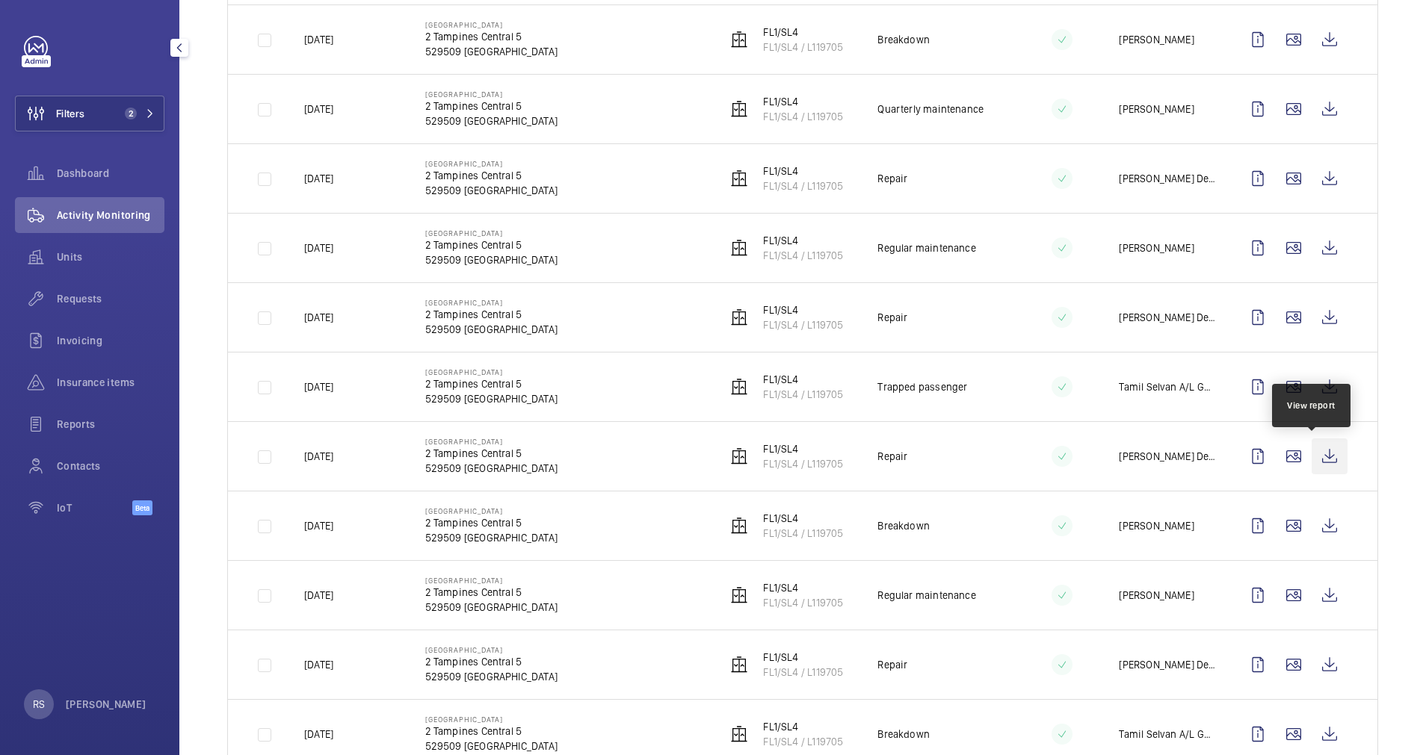
click at [1315, 457] on wm-front-icon-button at bounding box center [1329, 457] width 36 height 36
